Goal: Find specific page/section: Locate a particular part of the current website

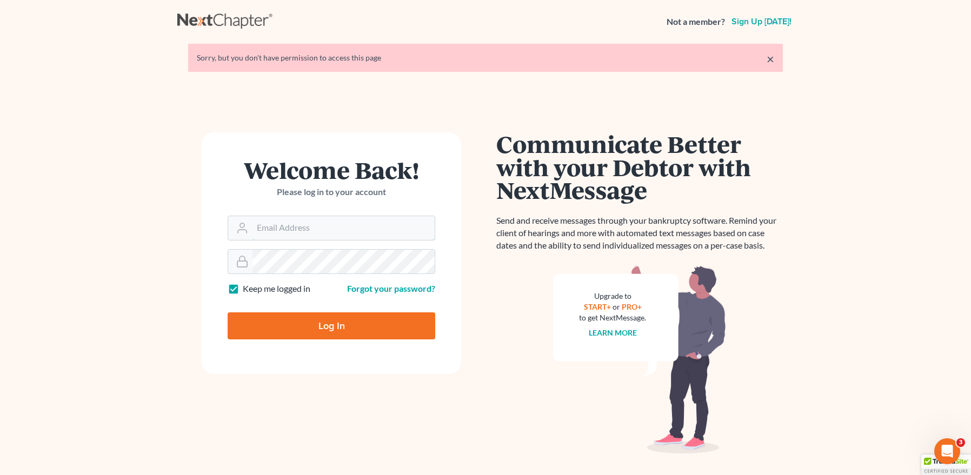
type input "mpaulberkenlaw@gmail.com"
click at [321, 317] on input "Log In" at bounding box center [332, 326] width 208 height 27
type input "Thinking..."
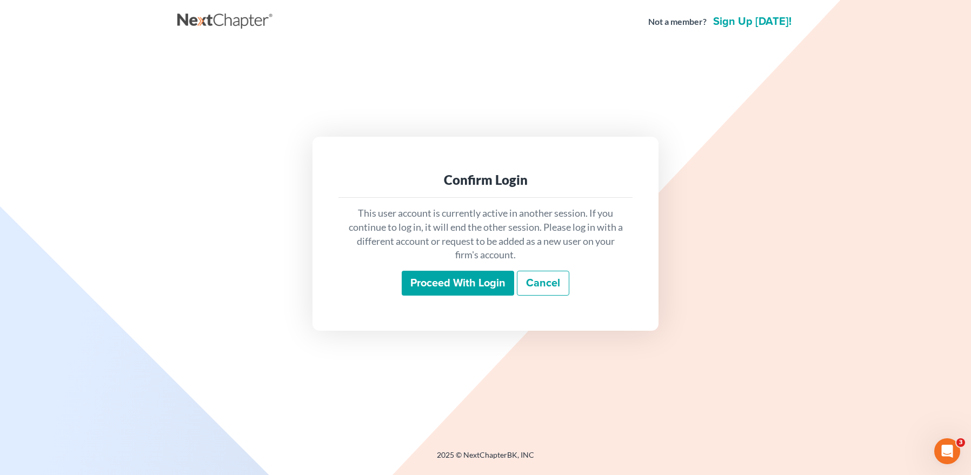
click at [423, 280] on input "Proceed with login" at bounding box center [458, 283] width 112 height 25
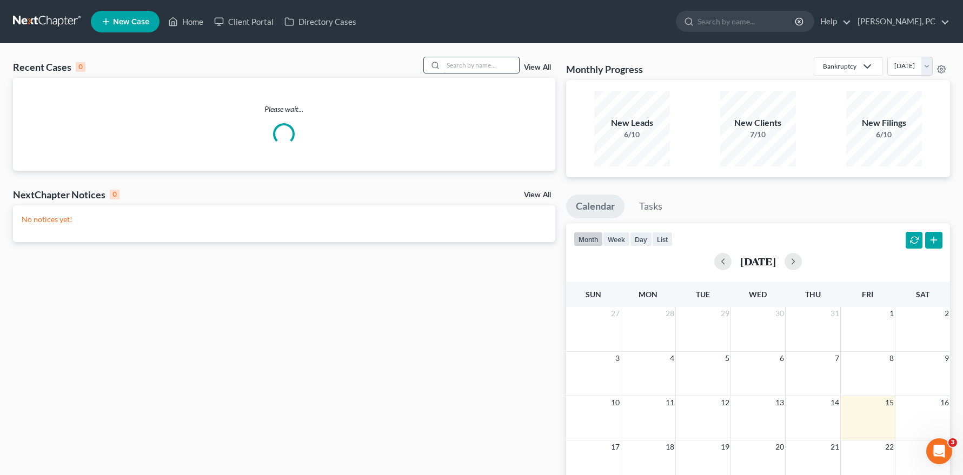
click at [462, 70] on input "search" at bounding box center [481, 65] width 76 height 16
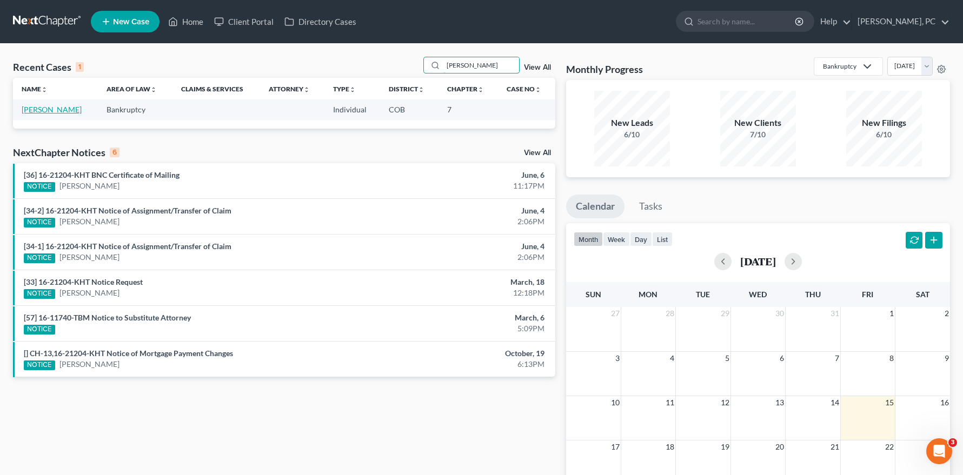
type input "hurley"
click at [61, 108] on link "Hurley, Shannon" at bounding box center [52, 109] width 60 height 9
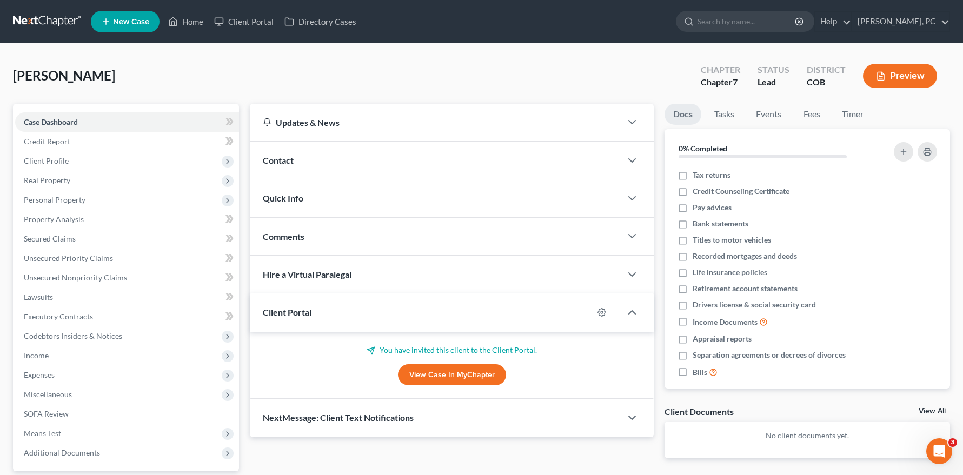
click at [433, 371] on link "View Case in MyChapter" at bounding box center [452, 375] width 108 height 22
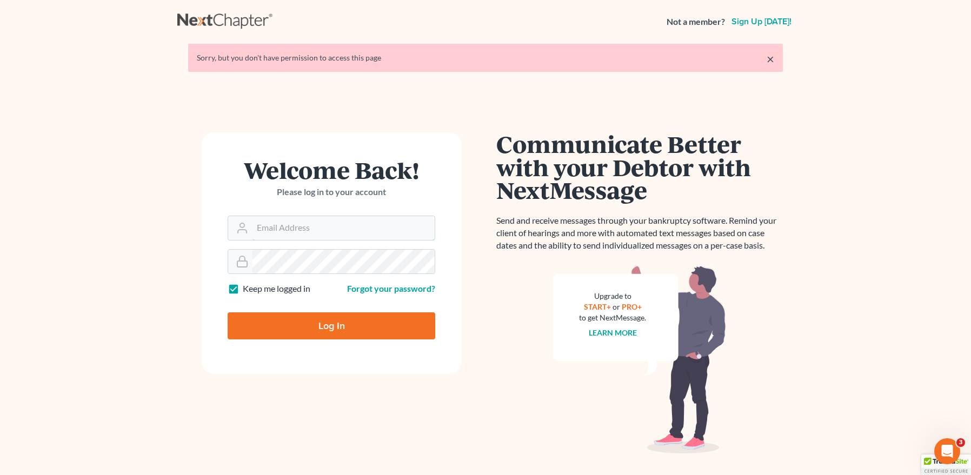
type input "mpaulberkenlaw@gmail.com"
click at [328, 326] on input "Log In" at bounding box center [332, 326] width 208 height 27
type input "Thinking..."
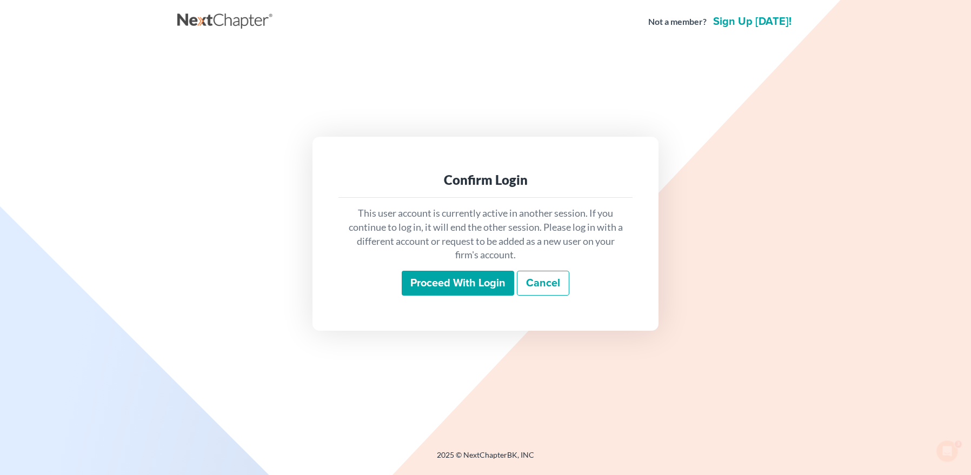
click at [452, 280] on input "Proceed with login" at bounding box center [458, 283] width 112 height 25
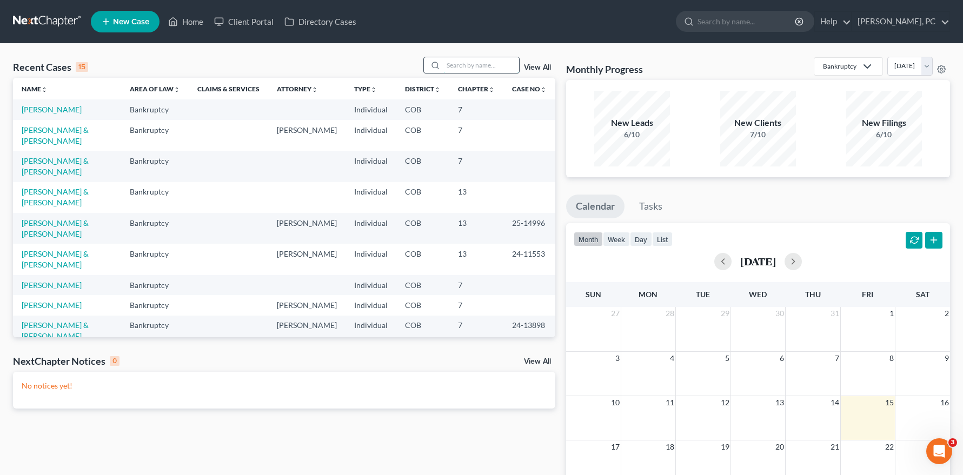
click at [473, 64] on input "search" at bounding box center [481, 65] width 76 height 16
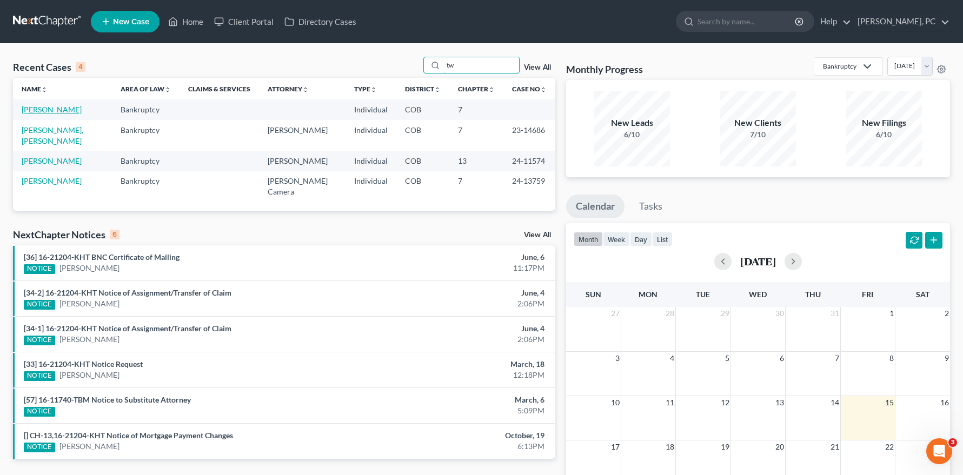
type input "tw"
click at [66, 108] on link "[PERSON_NAME]" at bounding box center [52, 109] width 60 height 9
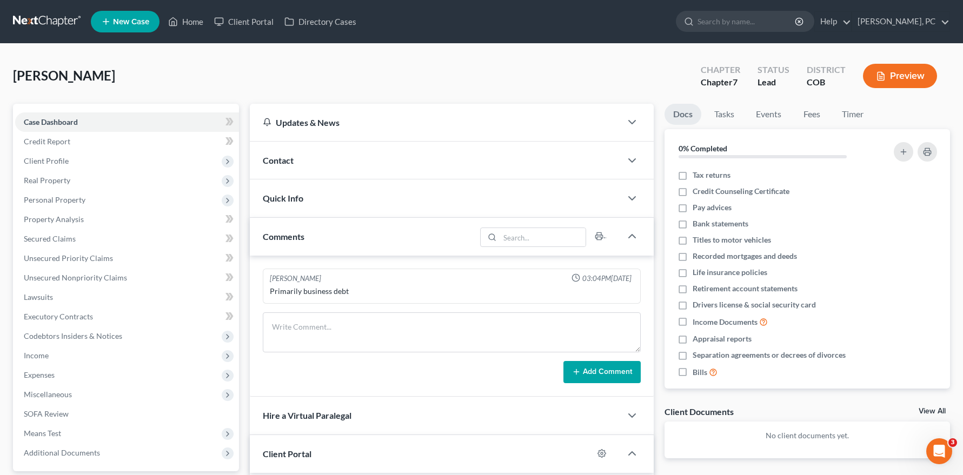
scroll to position [108, 0]
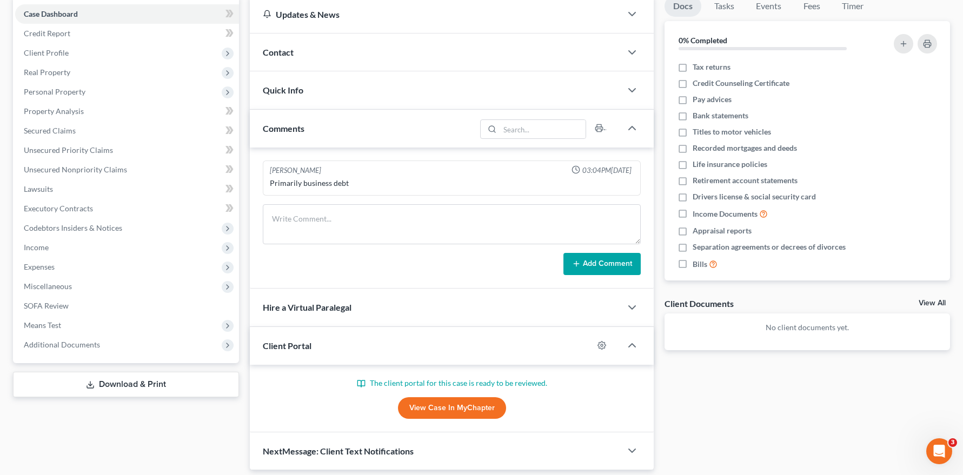
click at [416, 403] on link "View Case in MyChapter" at bounding box center [452, 408] width 108 height 22
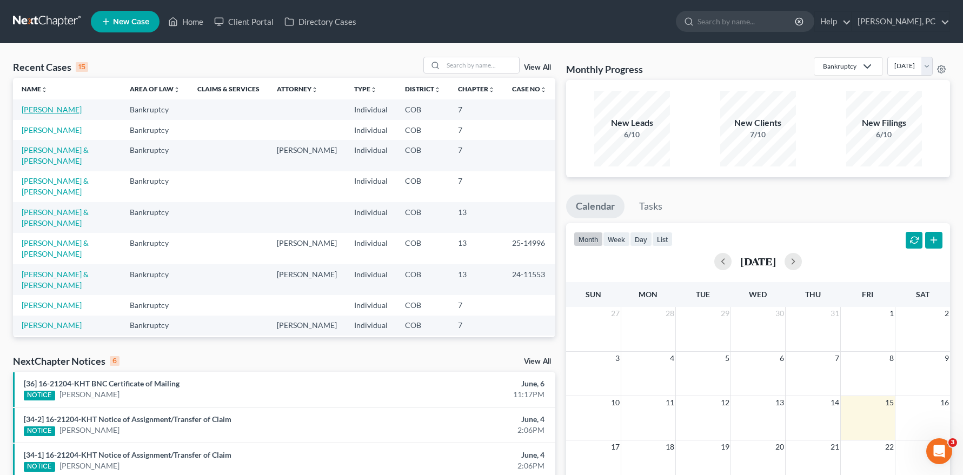
click at [47, 108] on link "[PERSON_NAME]" at bounding box center [52, 109] width 60 height 9
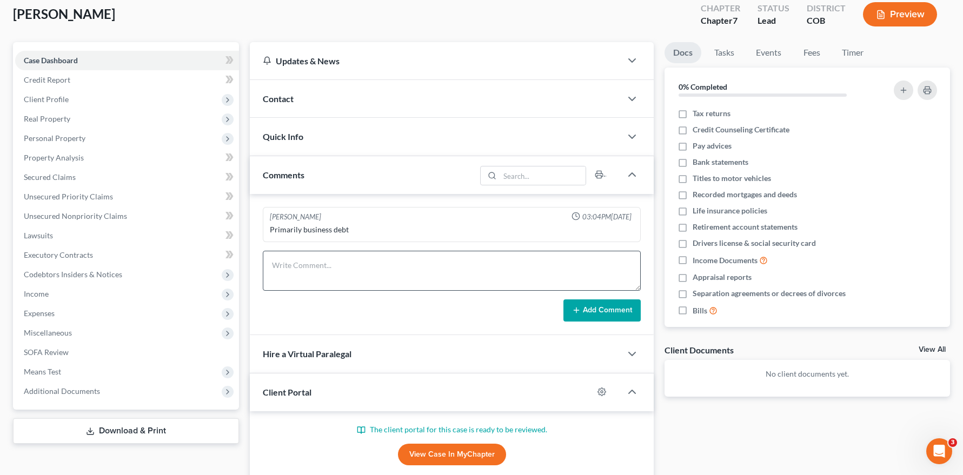
scroll to position [108, 0]
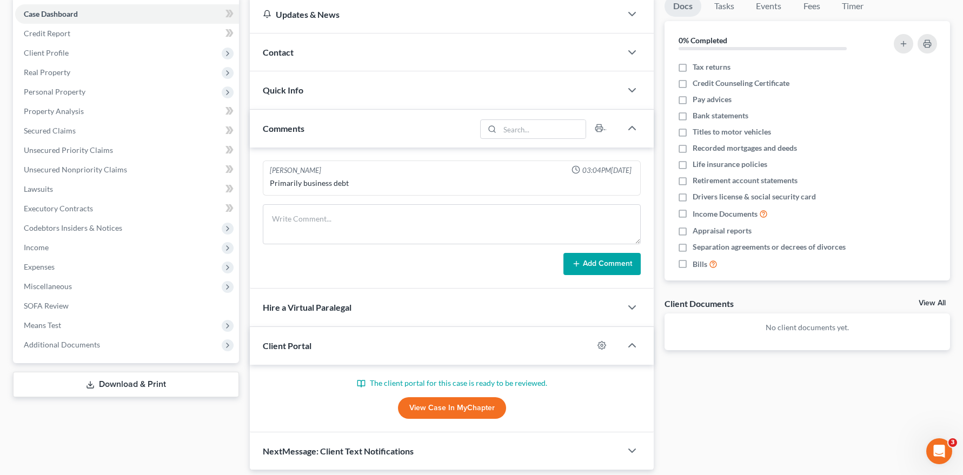
click at [424, 404] on link "View Case in MyChapter" at bounding box center [452, 408] width 108 height 22
